Goal: Obtain resource: Download file/media

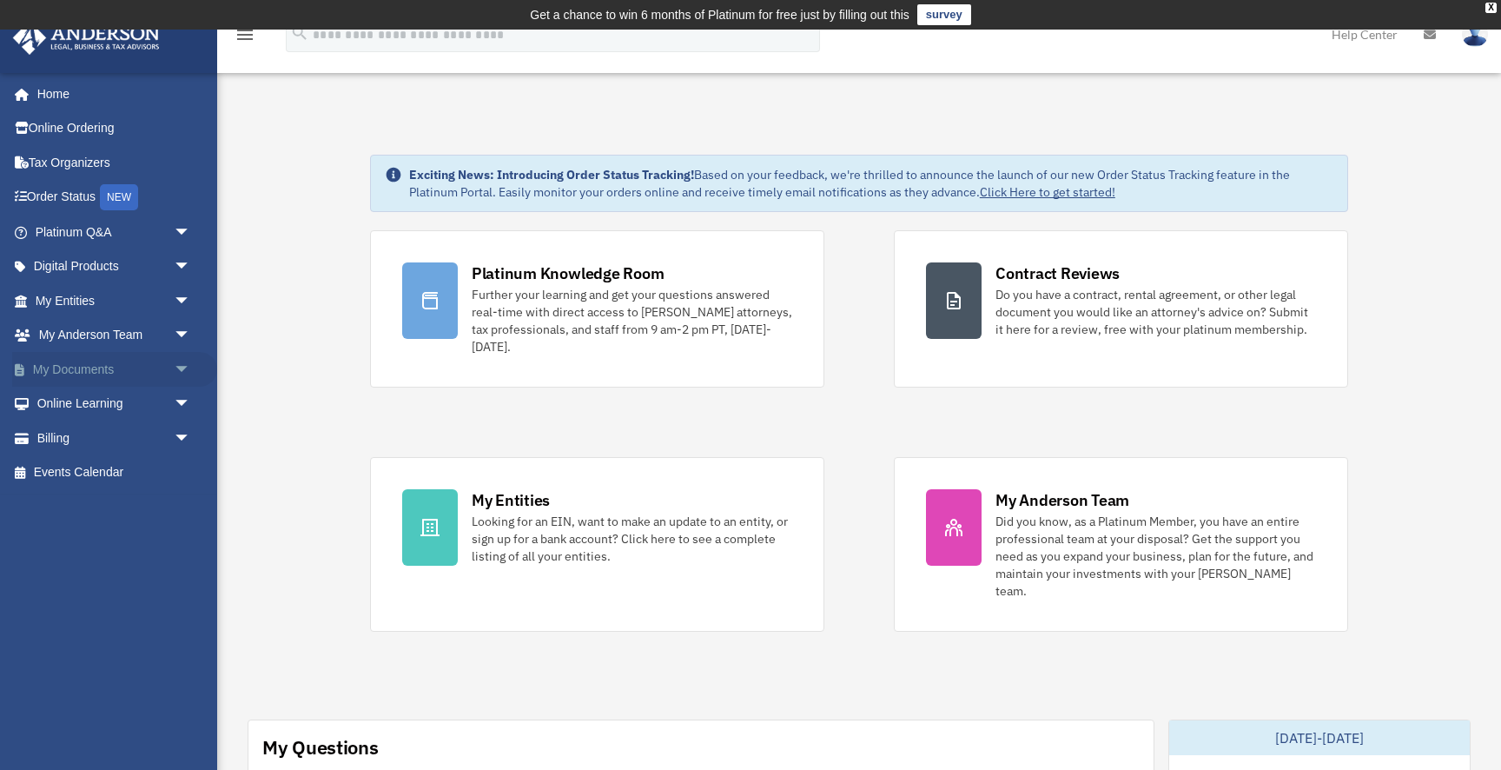
click at [89, 374] on link "My Documents arrow_drop_down" at bounding box center [114, 369] width 205 height 35
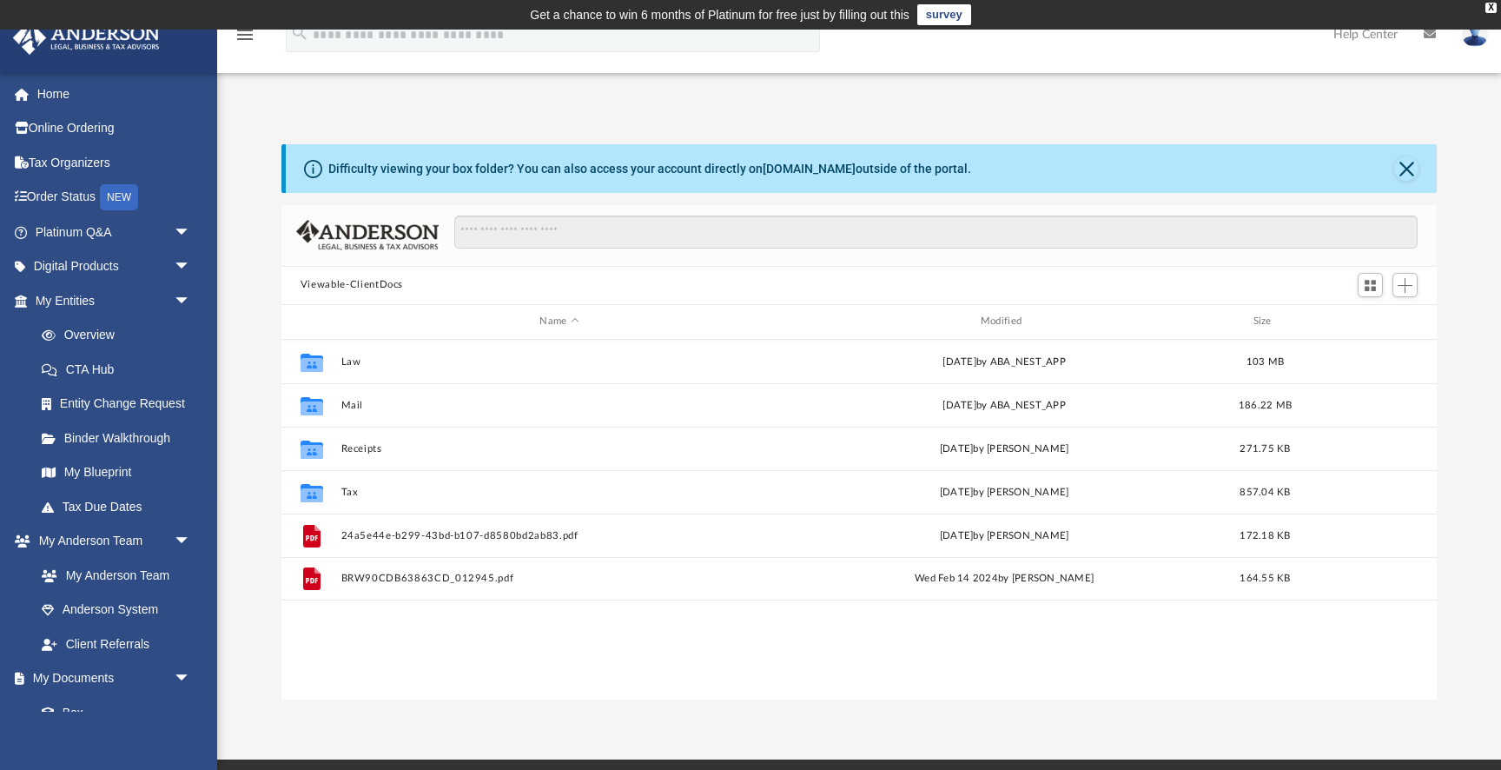
scroll to position [394, 1156]
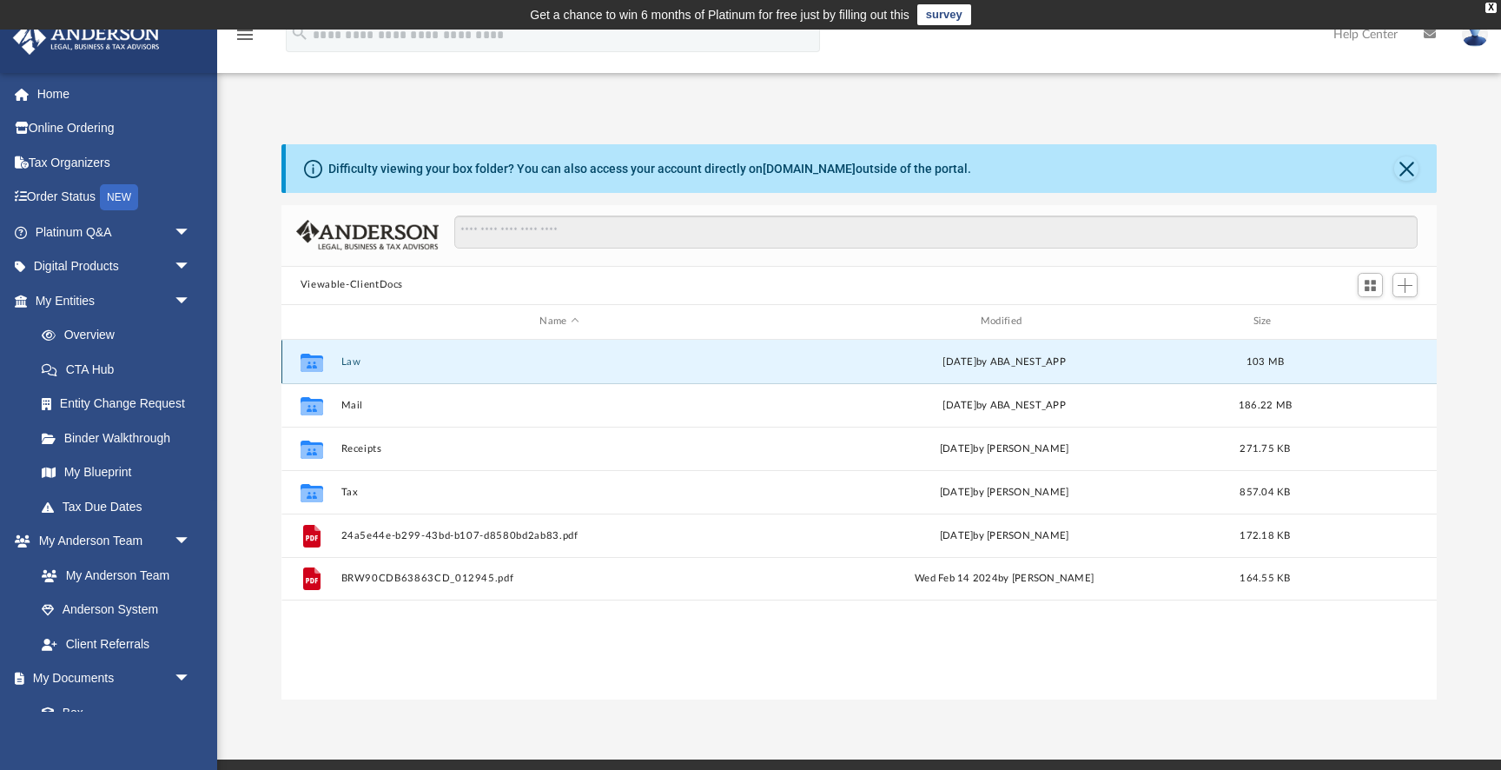
click at [354, 358] on button "Law" at bounding box center [559, 361] width 437 height 11
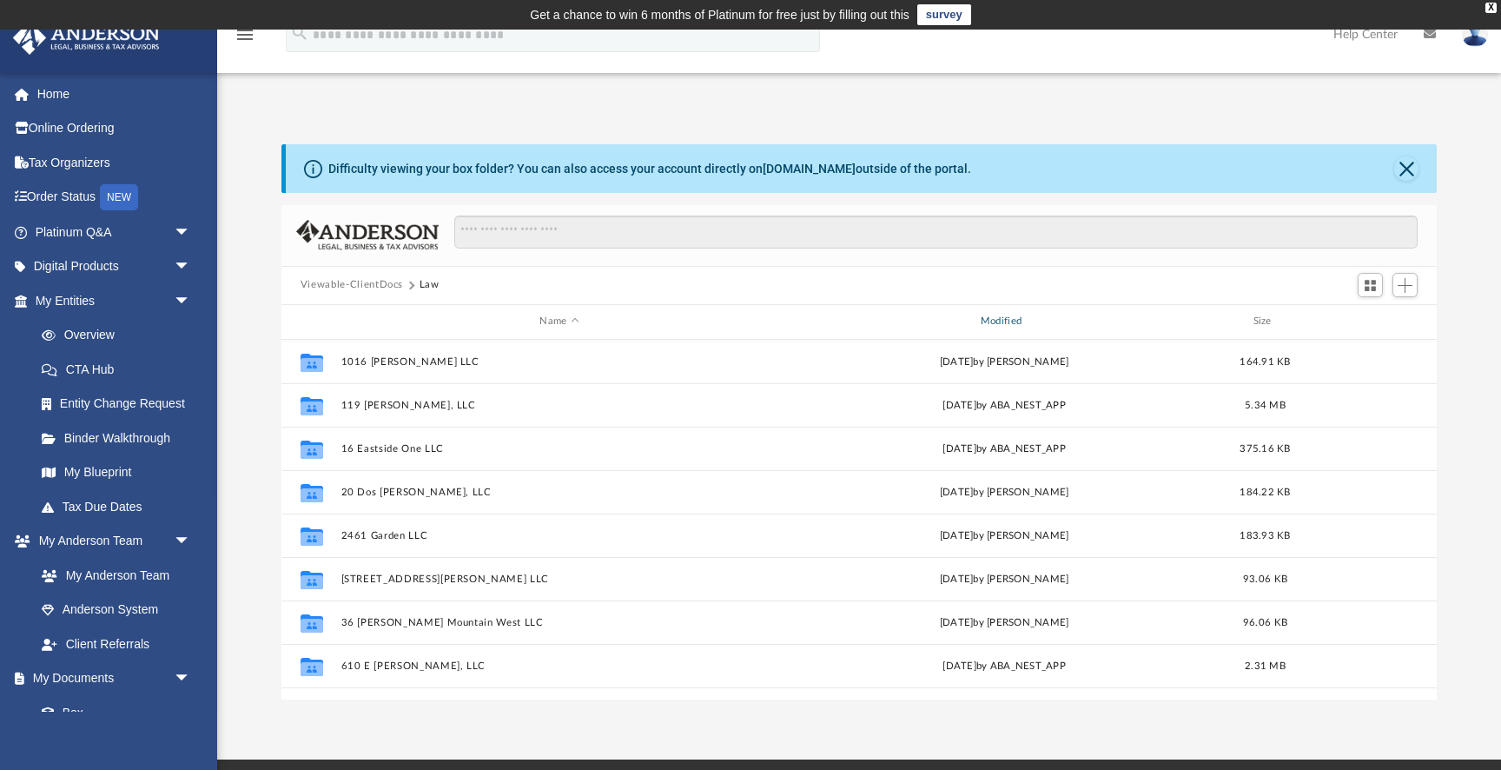
click at [1010, 318] on div "Modified" at bounding box center [1004, 322] width 438 height 16
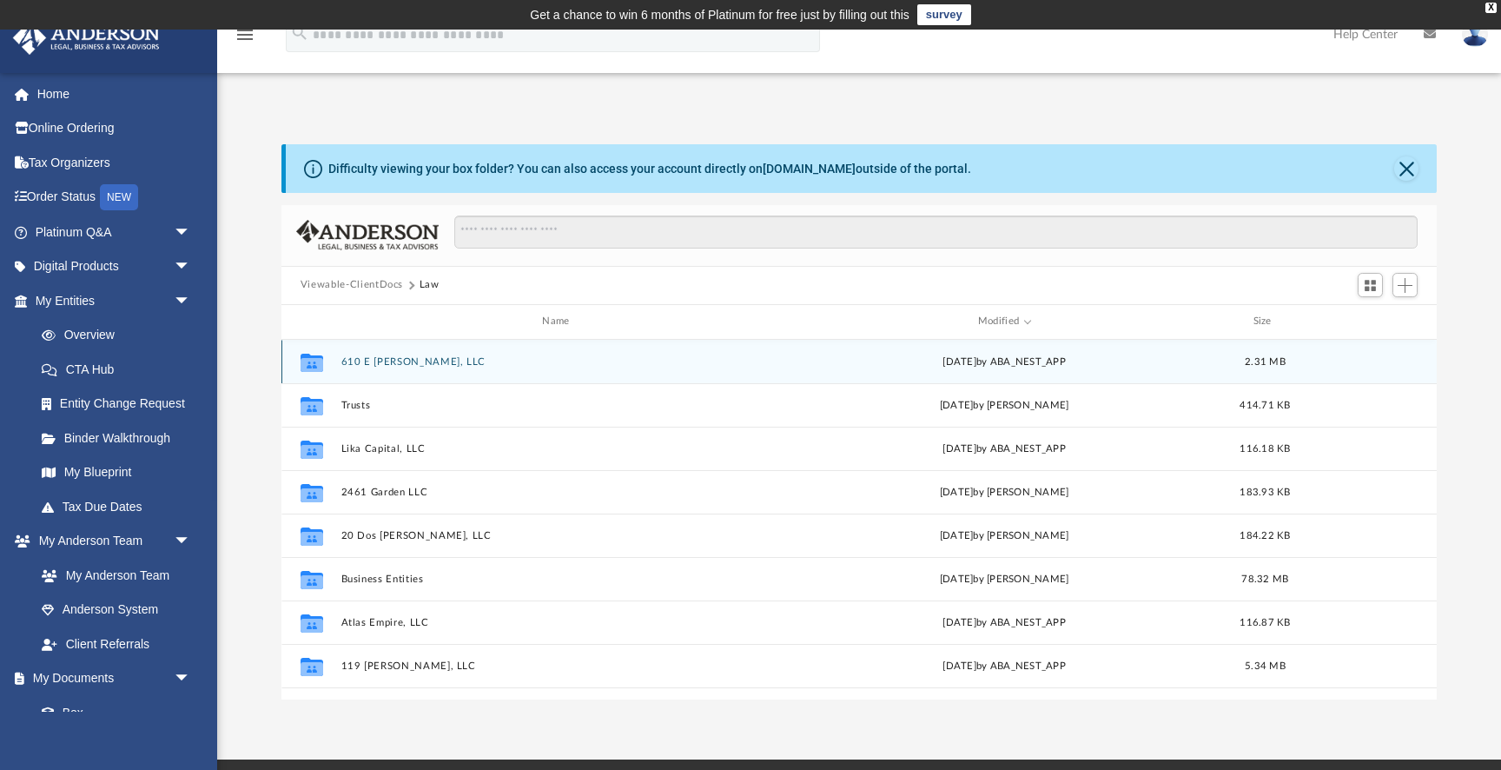
click at [387, 360] on button "610 E [PERSON_NAME], LLC" at bounding box center [559, 361] width 437 height 11
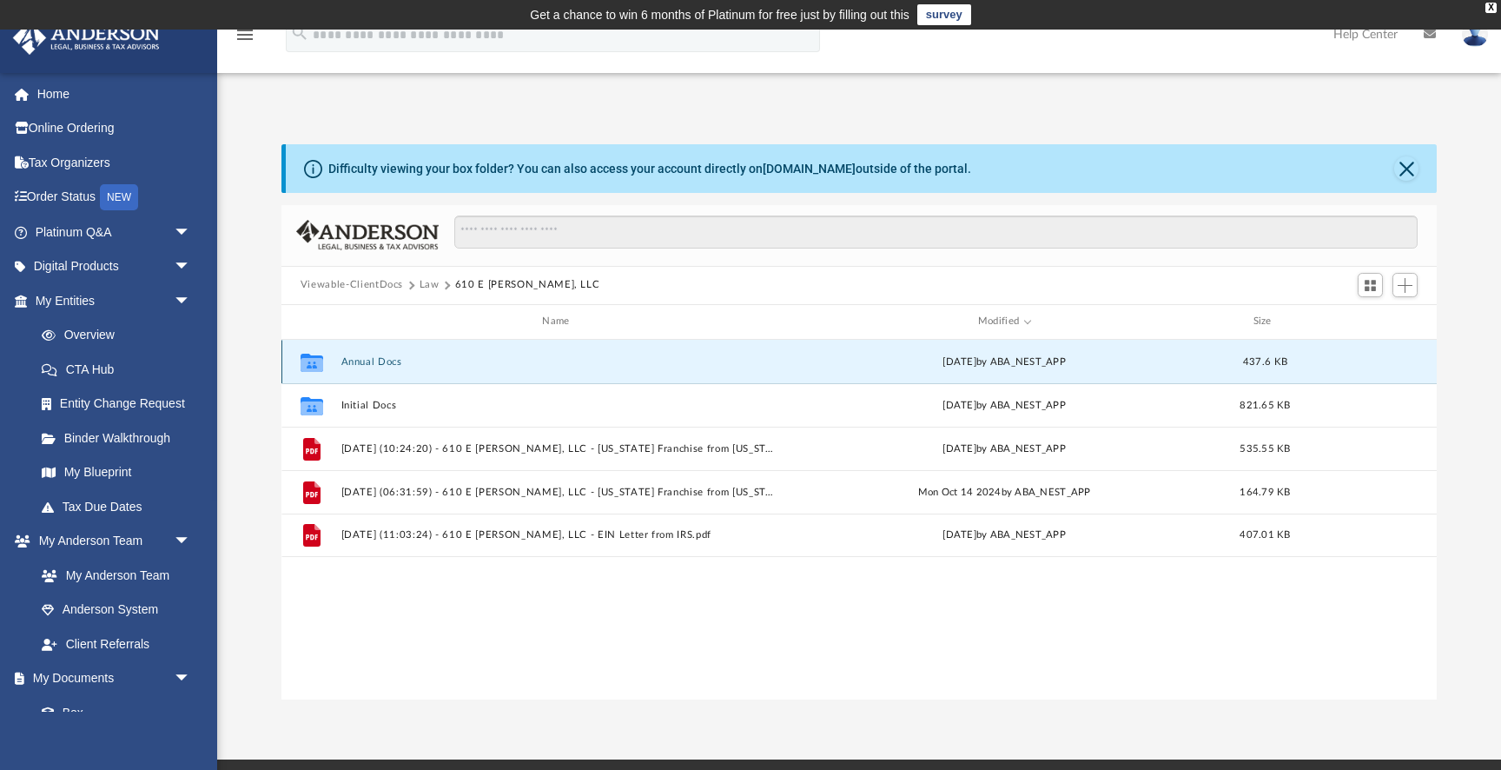
click at [387, 360] on button "Annual Docs" at bounding box center [559, 361] width 437 height 11
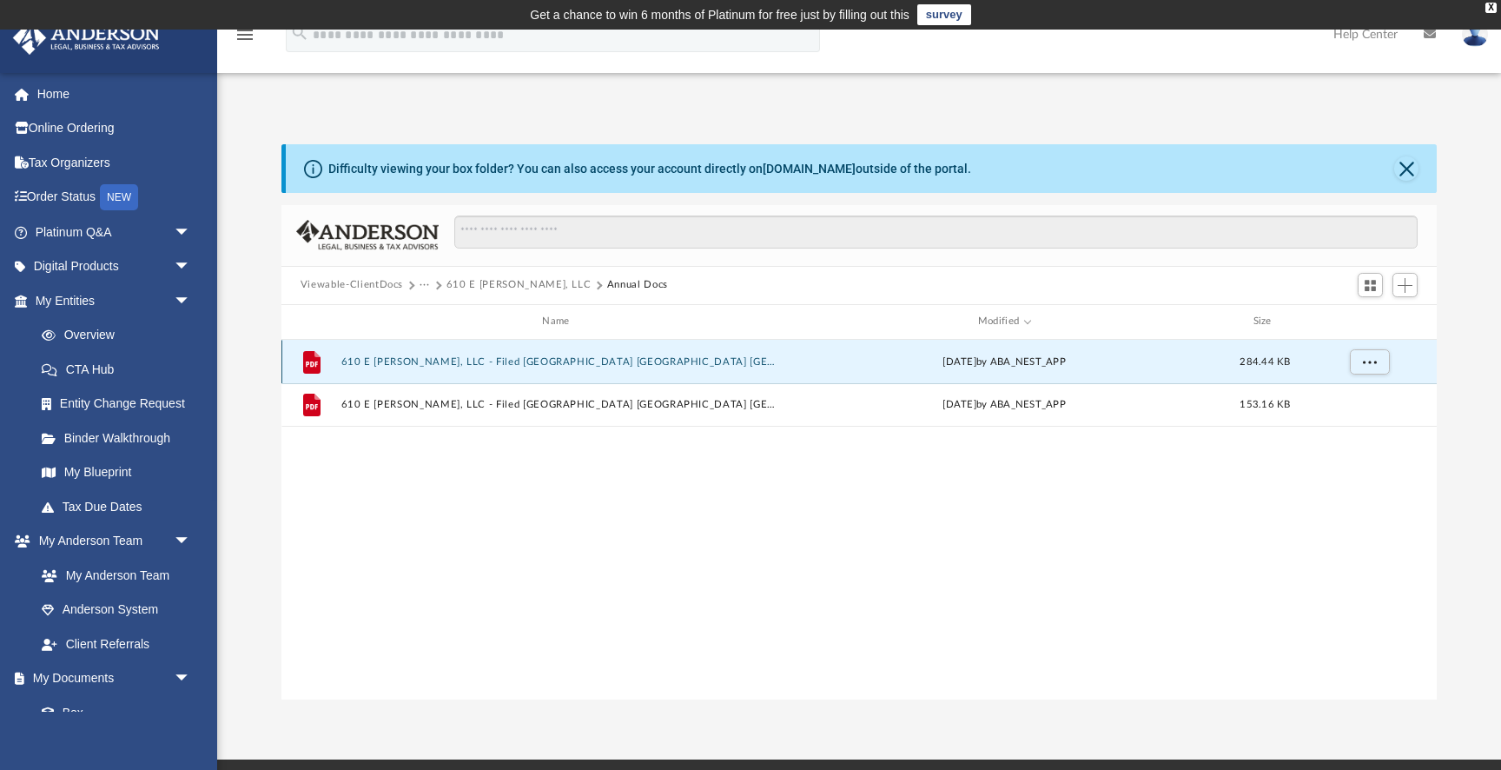
click at [387, 360] on button "610 E [PERSON_NAME], LLC - Filed [GEOGRAPHIC_DATA] [GEOGRAPHIC_DATA] [GEOGRAPHI…" at bounding box center [559, 361] width 437 height 11
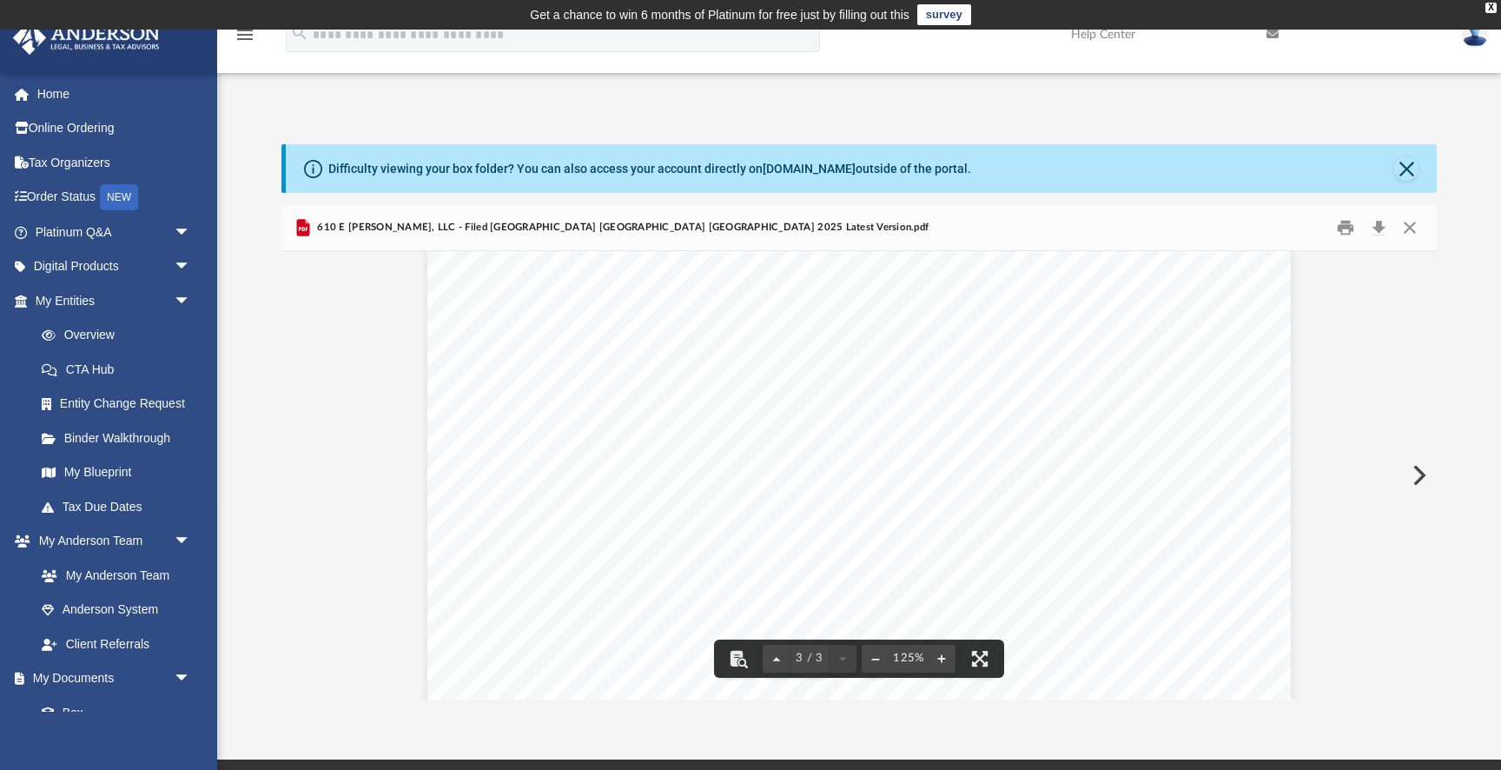
scroll to position [2846, 0]
click at [1411, 225] on button "Close" at bounding box center [1409, 227] width 31 height 27
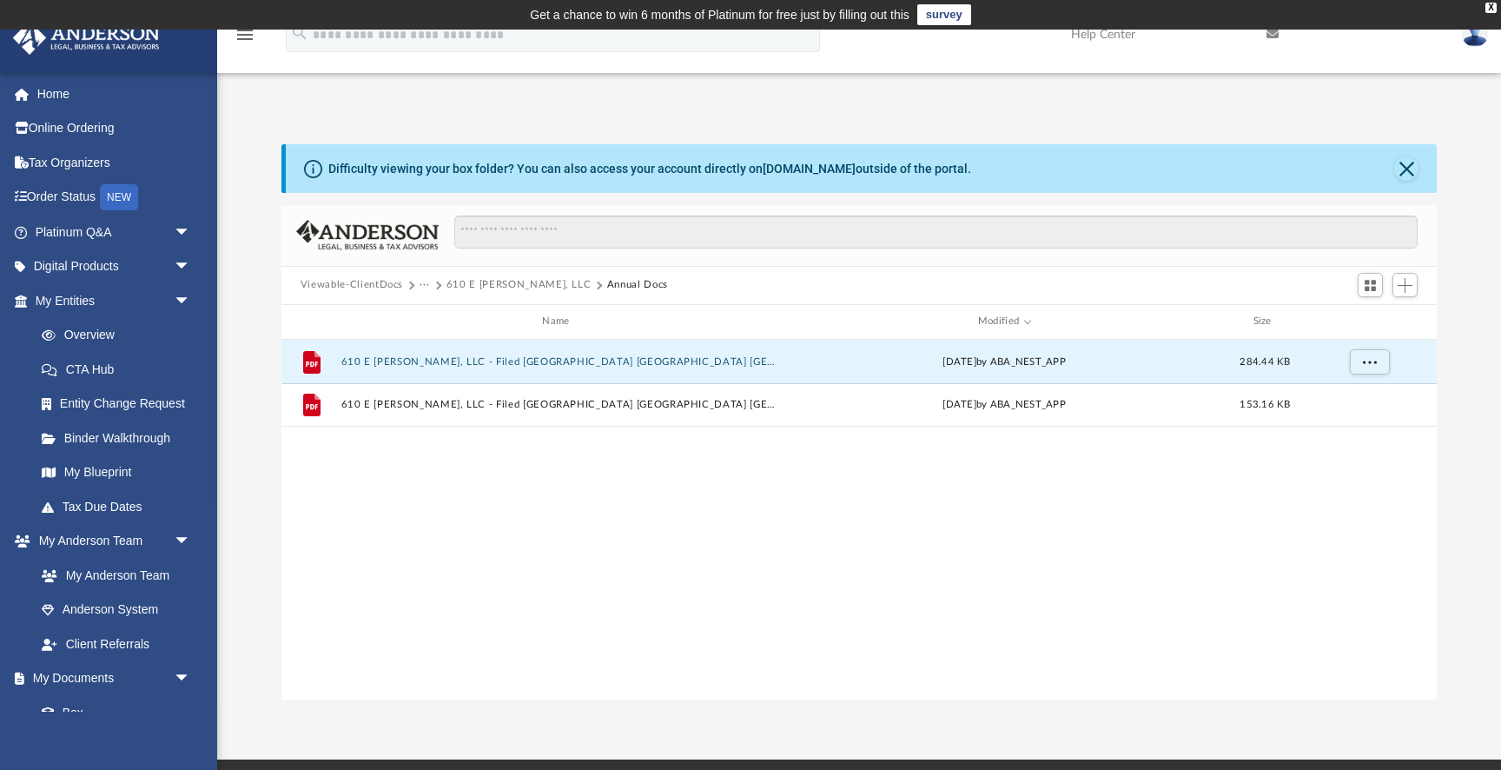
click at [350, 286] on button "Viewable-ClientDocs" at bounding box center [352, 285] width 103 height 16
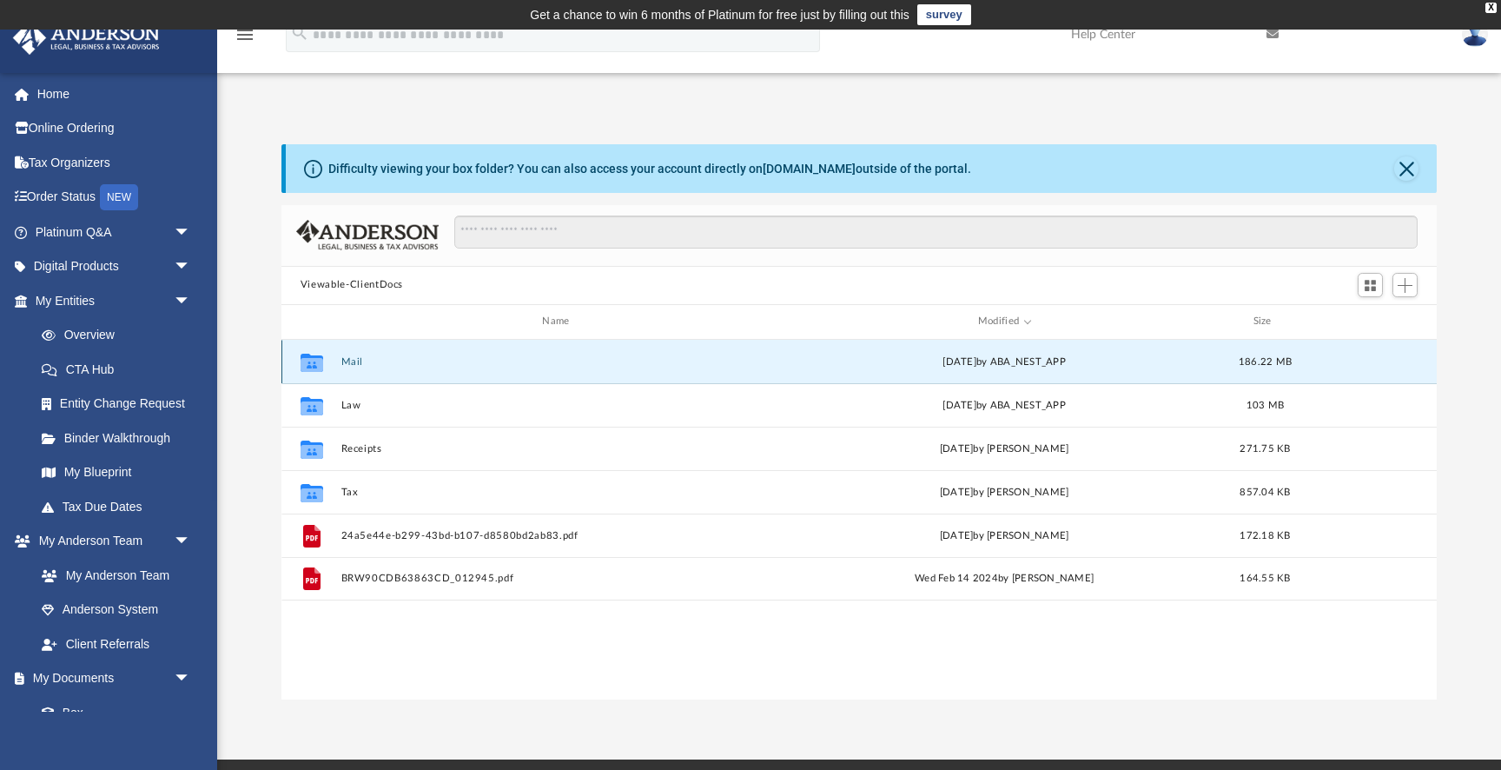
click at [348, 363] on button "Mail" at bounding box center [559, 361] width 437 height 11
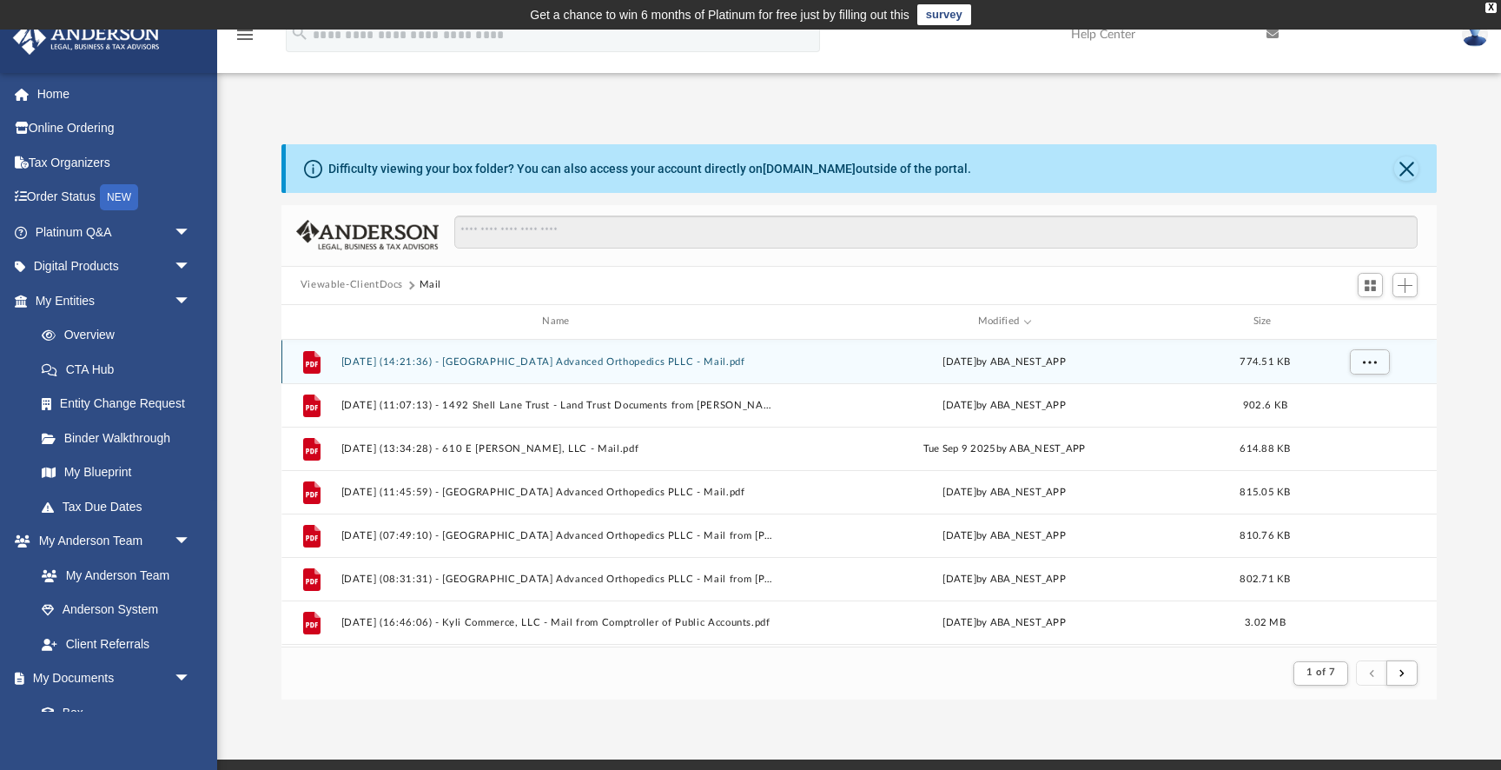
click at [552, 358] on button "[DATE] (14:21:36) - [GEOGRAPHIC_DATA] Advanced Orthopedics PLLC - Mail.pdf" at bounding box center [559, 361] width 437 height 11
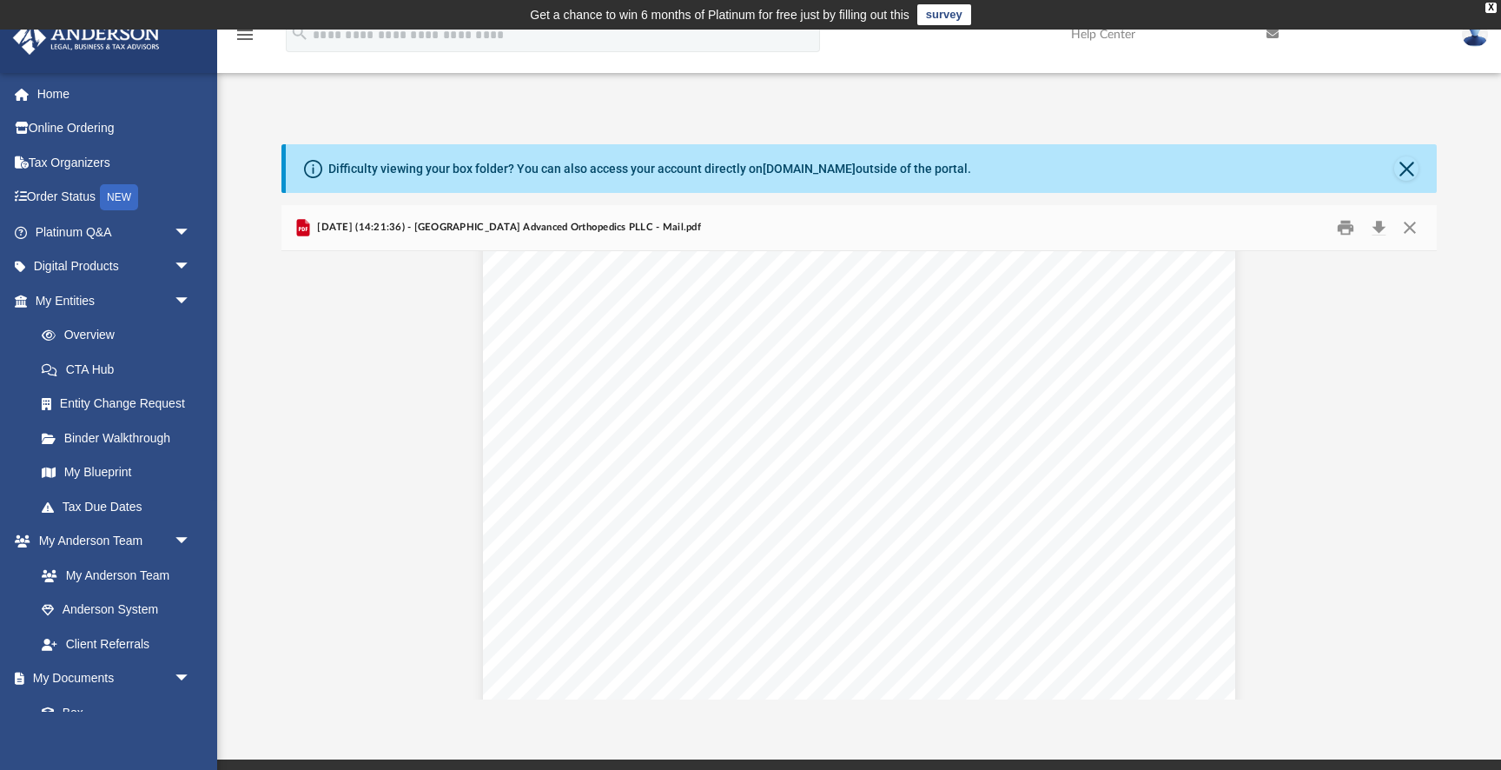
scroll to position [513, 0]
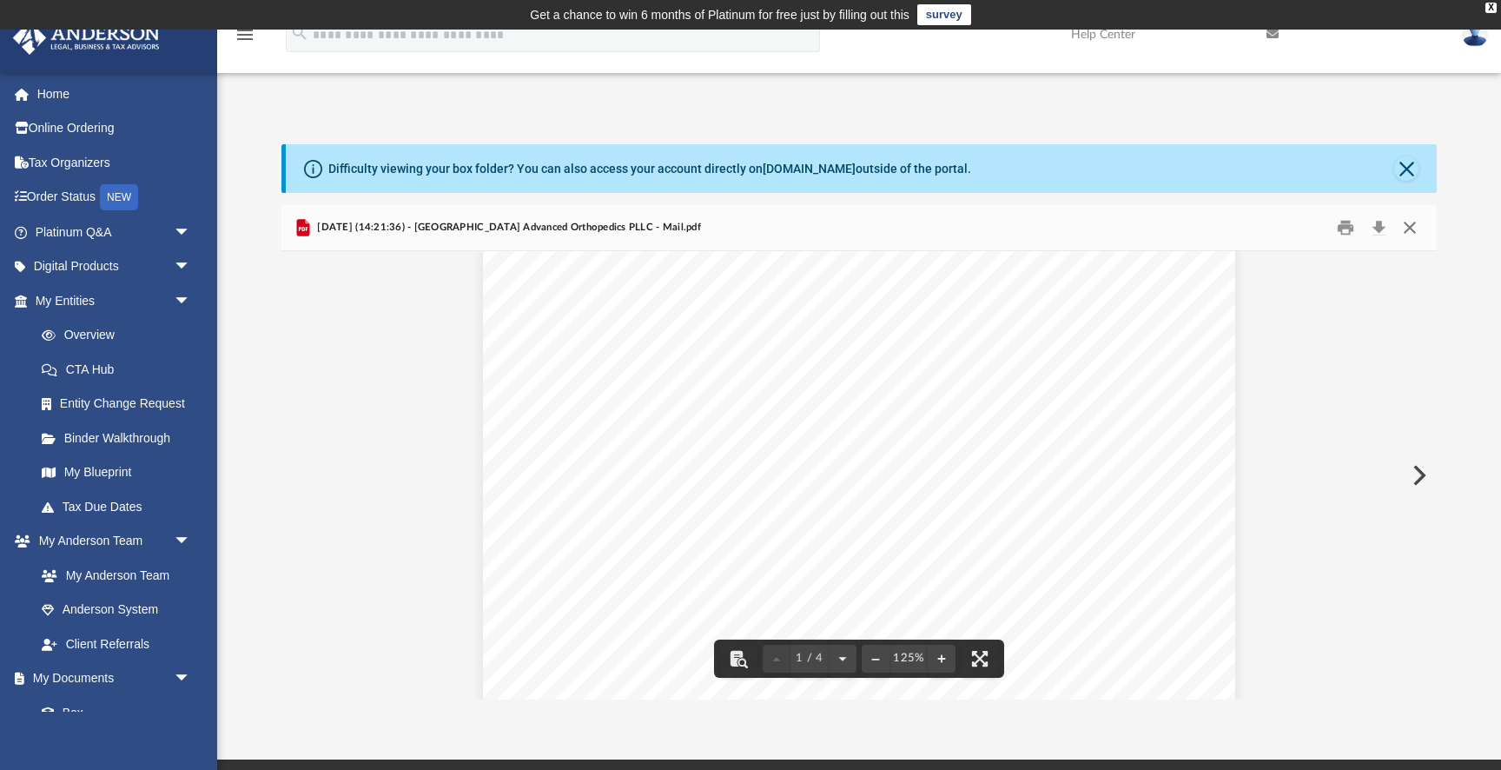
click at [1408, 225] on button "Close" at bounding box center [1409, 227] width 31 height 27
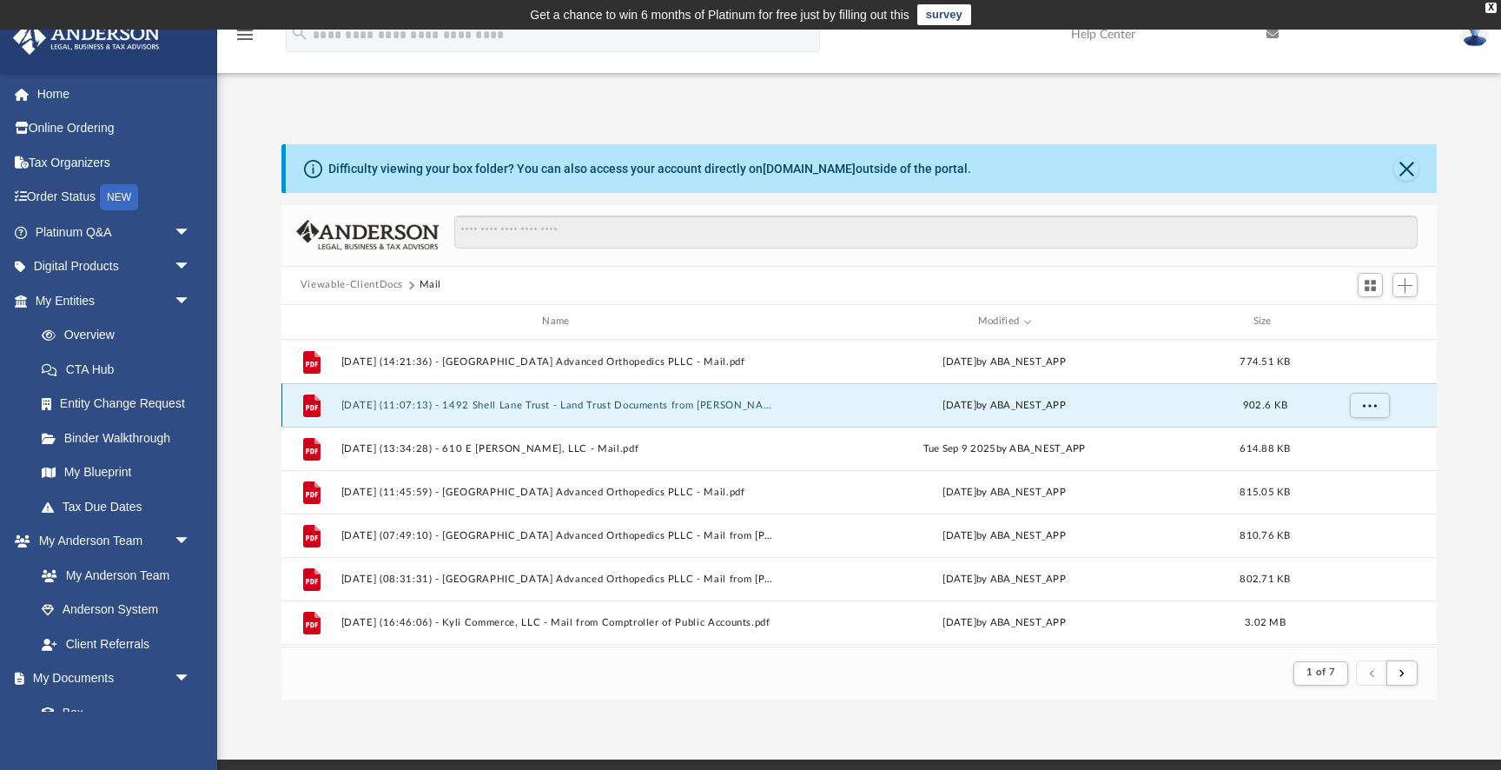
click at [406, 404] on button "[DATE] (11:07:13) - 1492 Shell Lane Trust - Land Trust Documents from [PERSON_N…" at bounding box center [559, 405] width 437 height 11
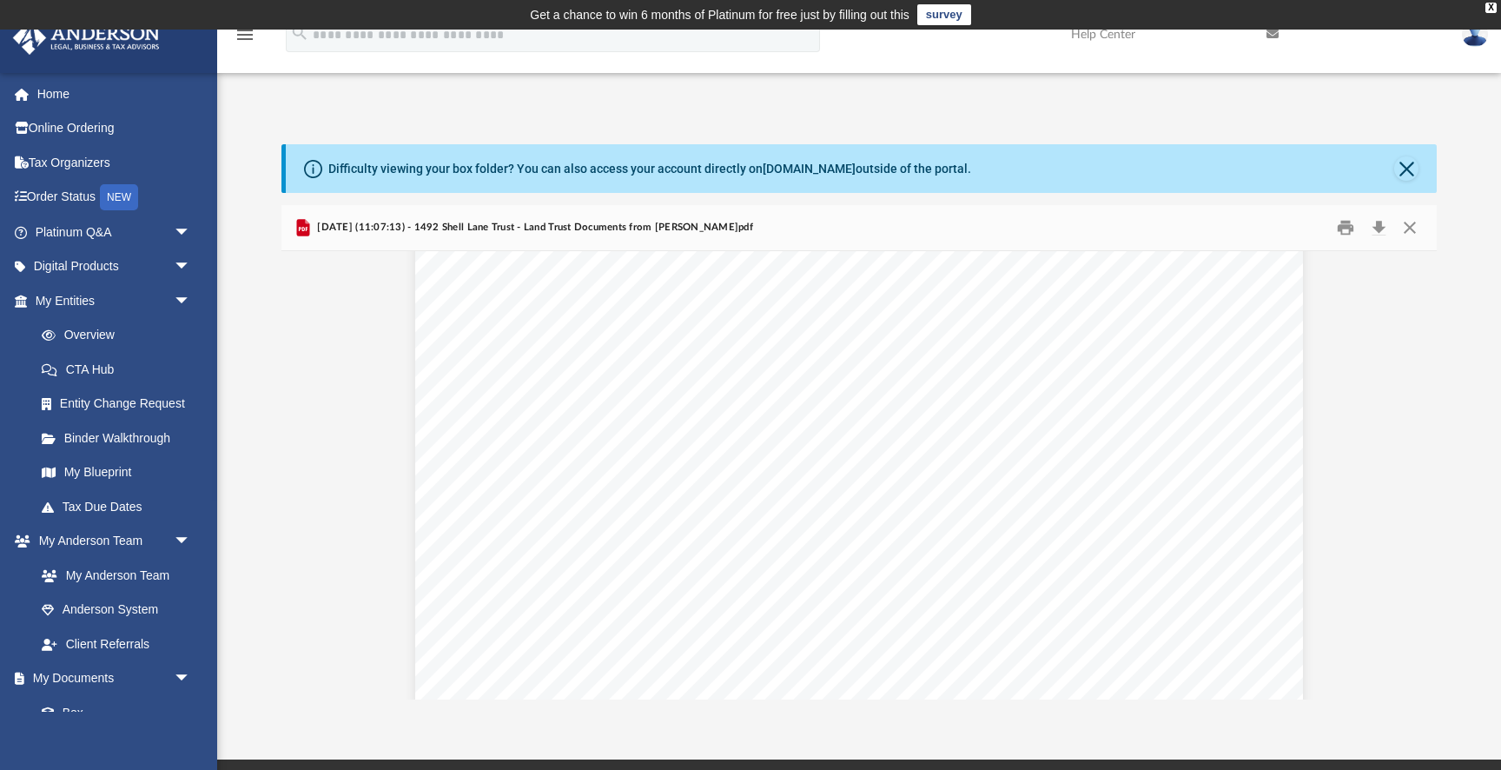
scroll to position [205, 0]
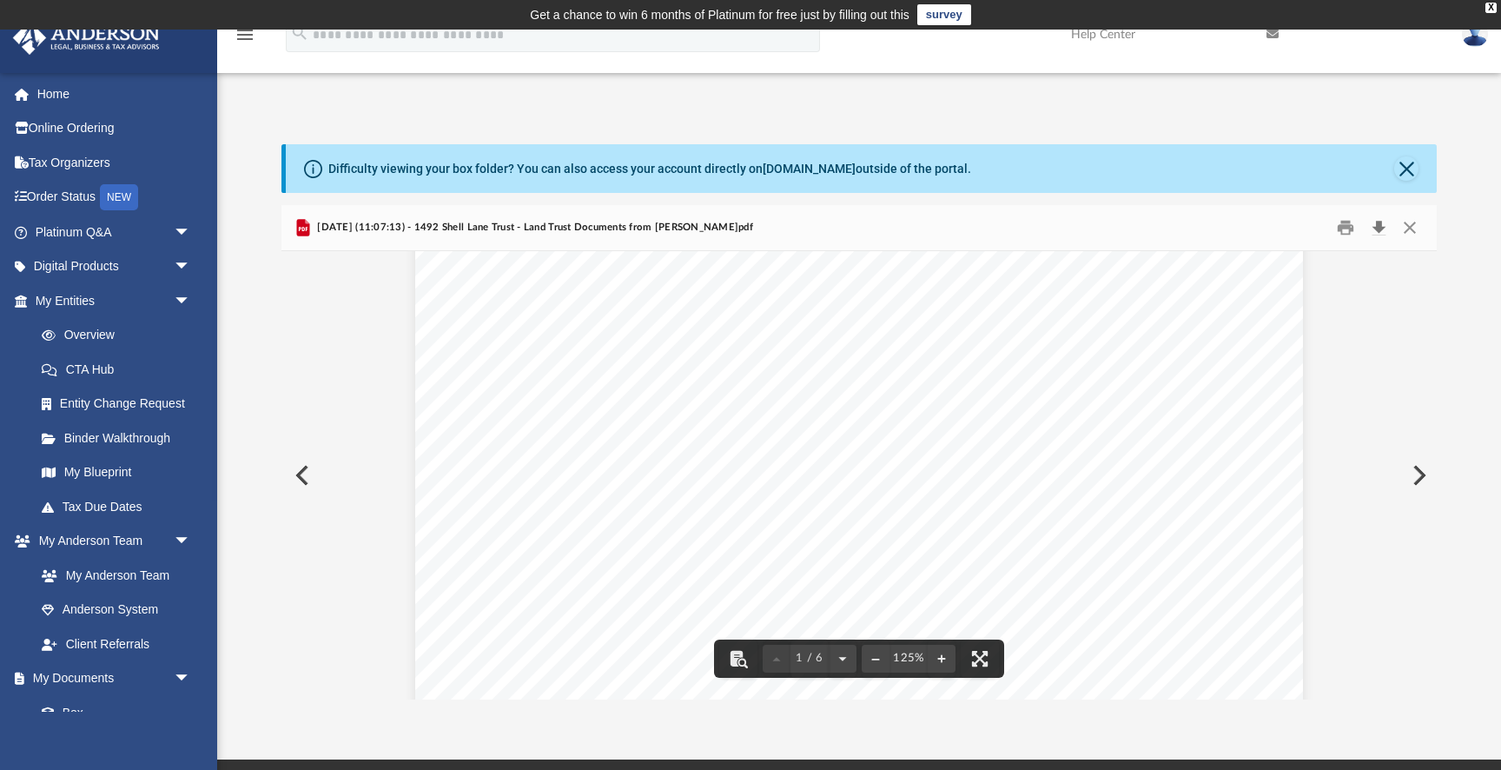
click at [1382, 222] on button "Download" at bounding box center [1378, 227] width 31 height 27
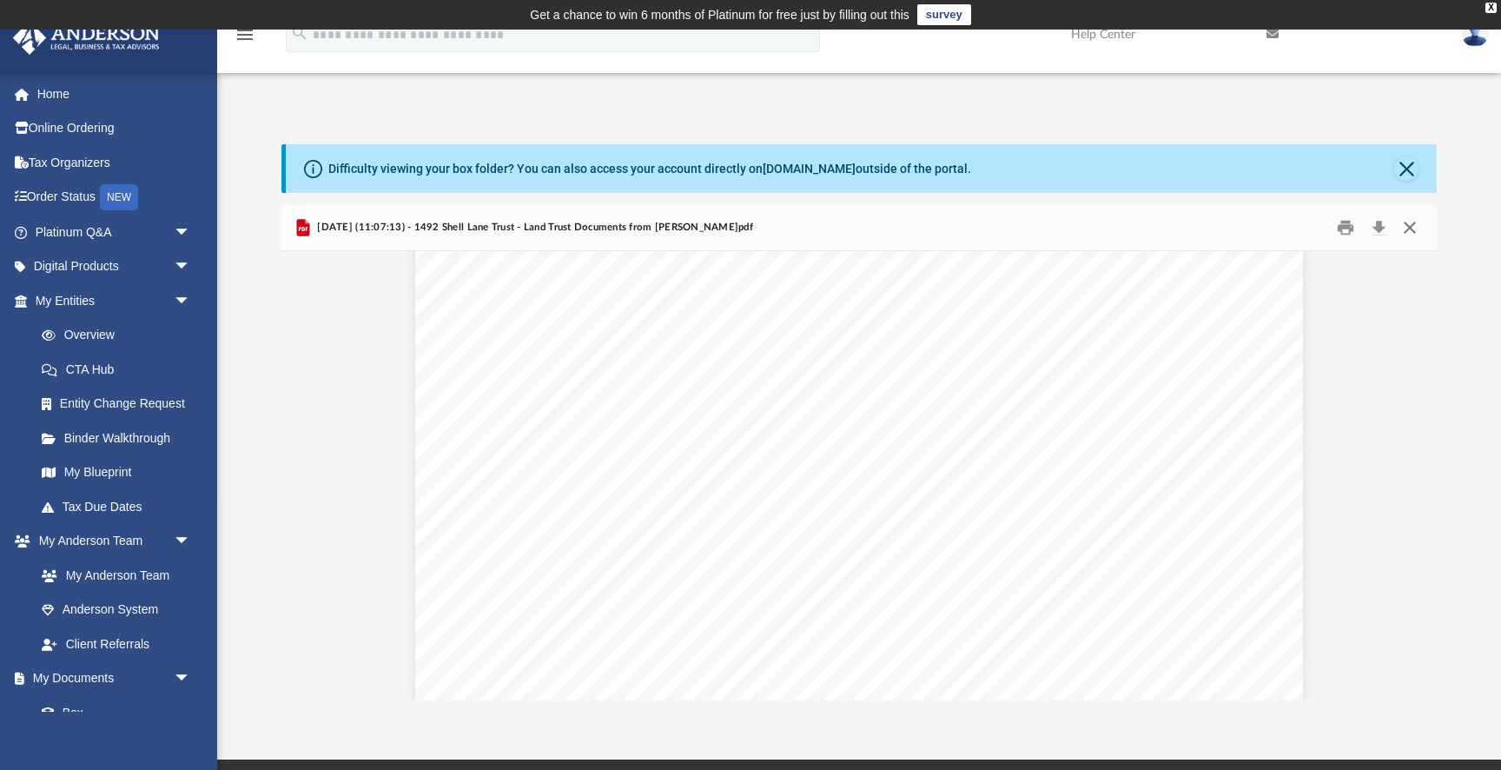
click at [1410, 228] on button "Close" at bounding box center [1409, 227] width 31 height 27
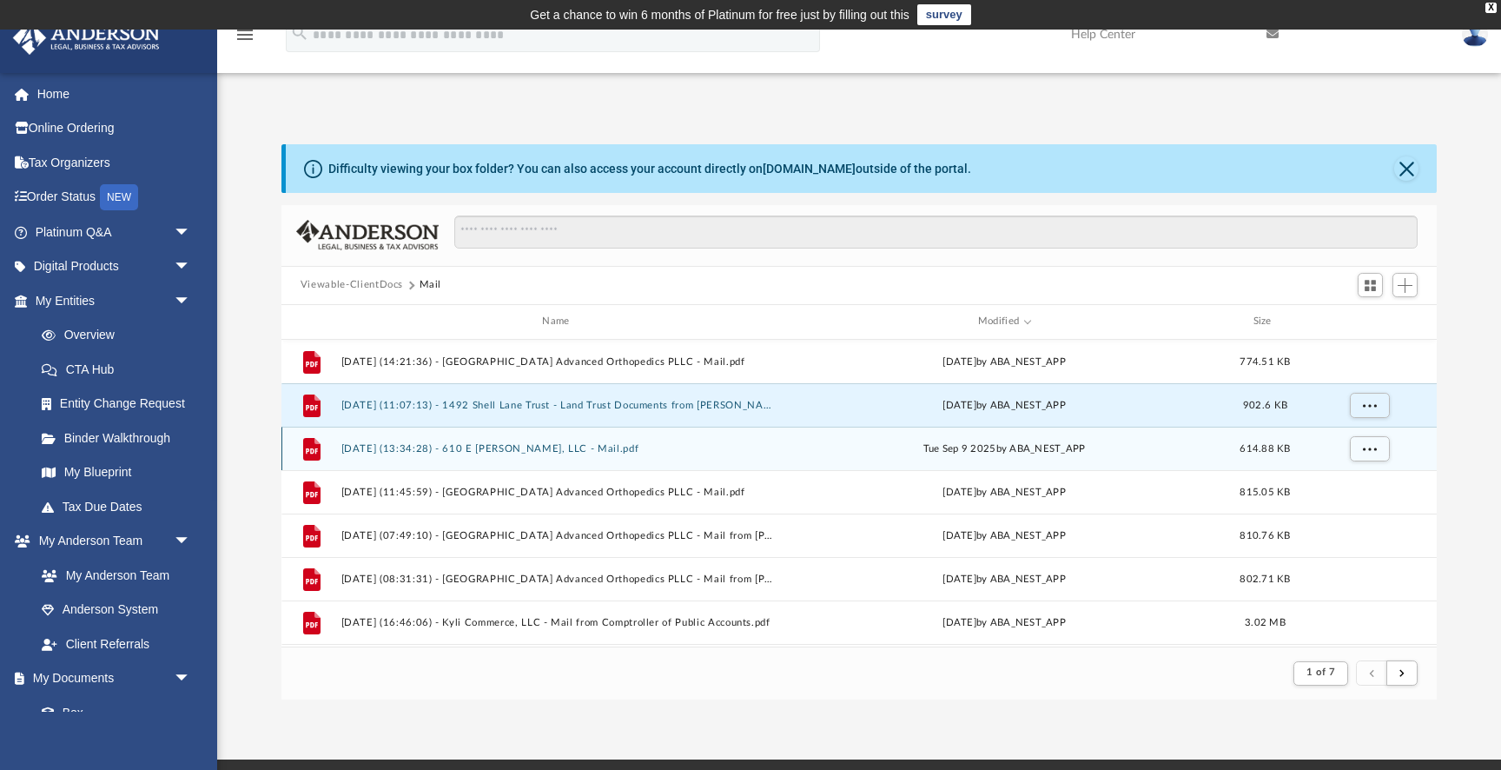
click at [550, 445] on button "[DATE] (13:34:28) - 610 E [PERSON_NAME], LLC - Mail.pdf" at bounding box center [559, 448] width 437 height 11
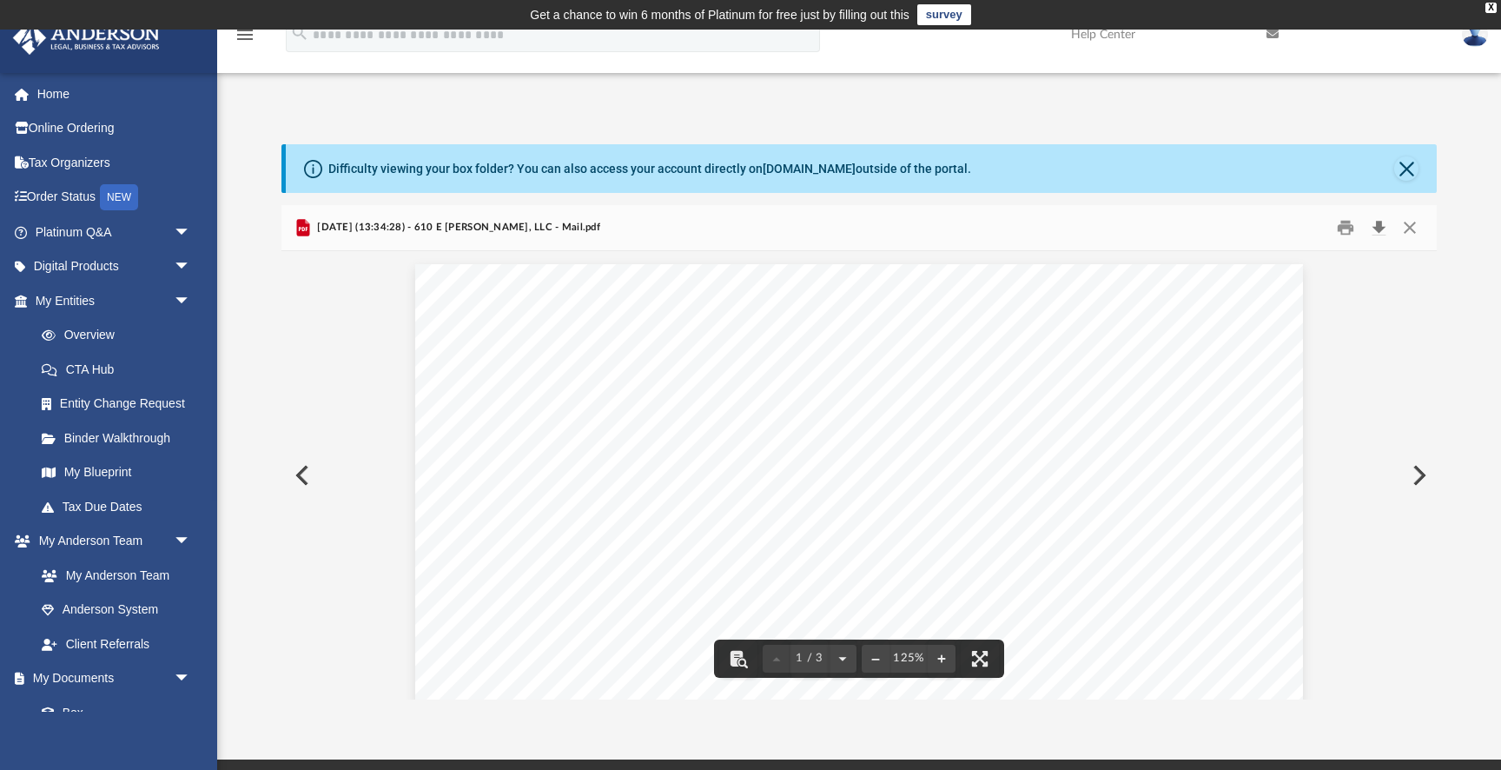
click at [1379, 230] on button "Download" at bounding box center [1378, 227] width 31 height 27
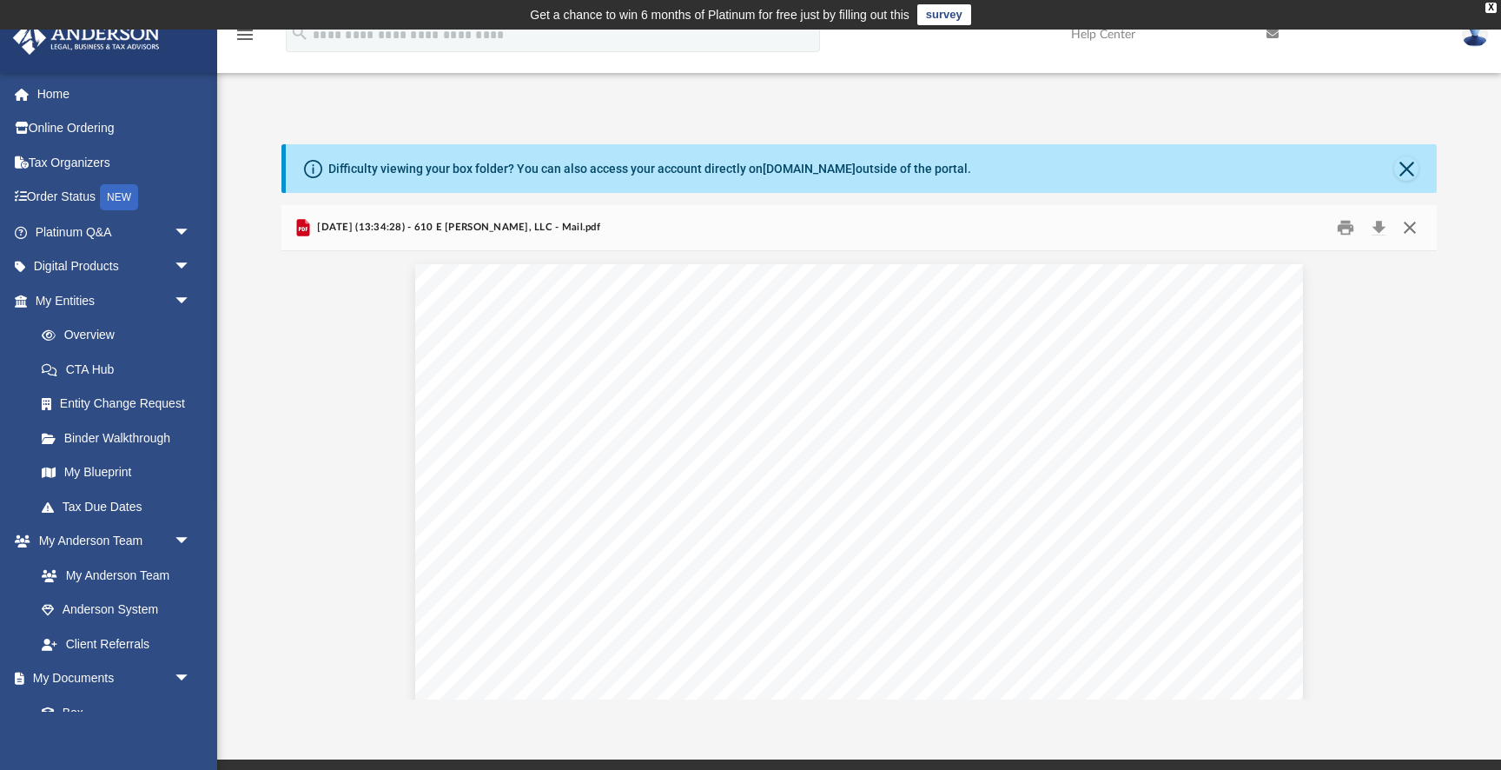
click at [1409, 228] on button "Close" at bounding box center [1409, 227] width 31 height 27
